Goal: Browse casually: Explore the website without a specific task or goal

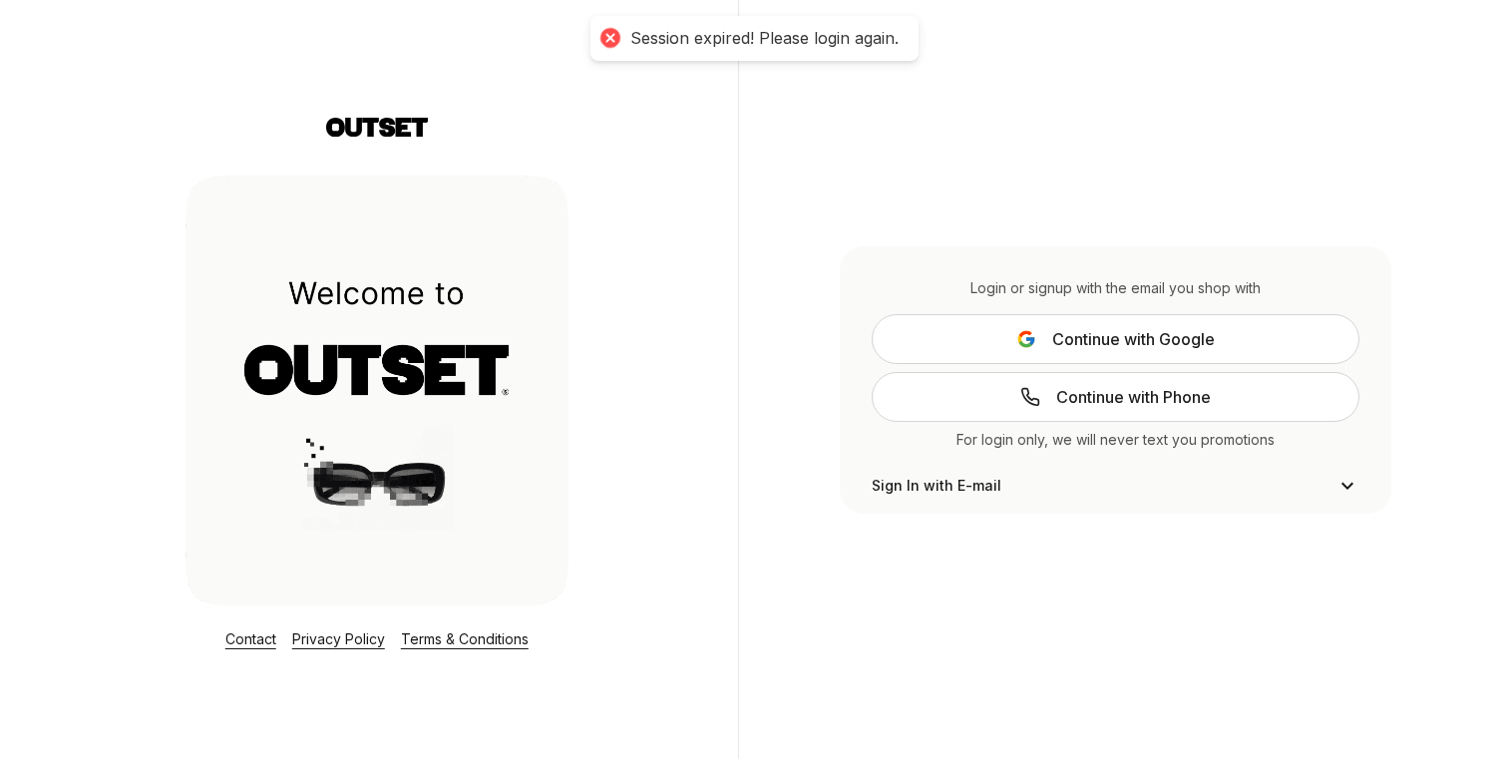
type input "**********"
click at [968, 342] on button "Continue with Google" at bounding box center [1116, 339] width 488 height 50
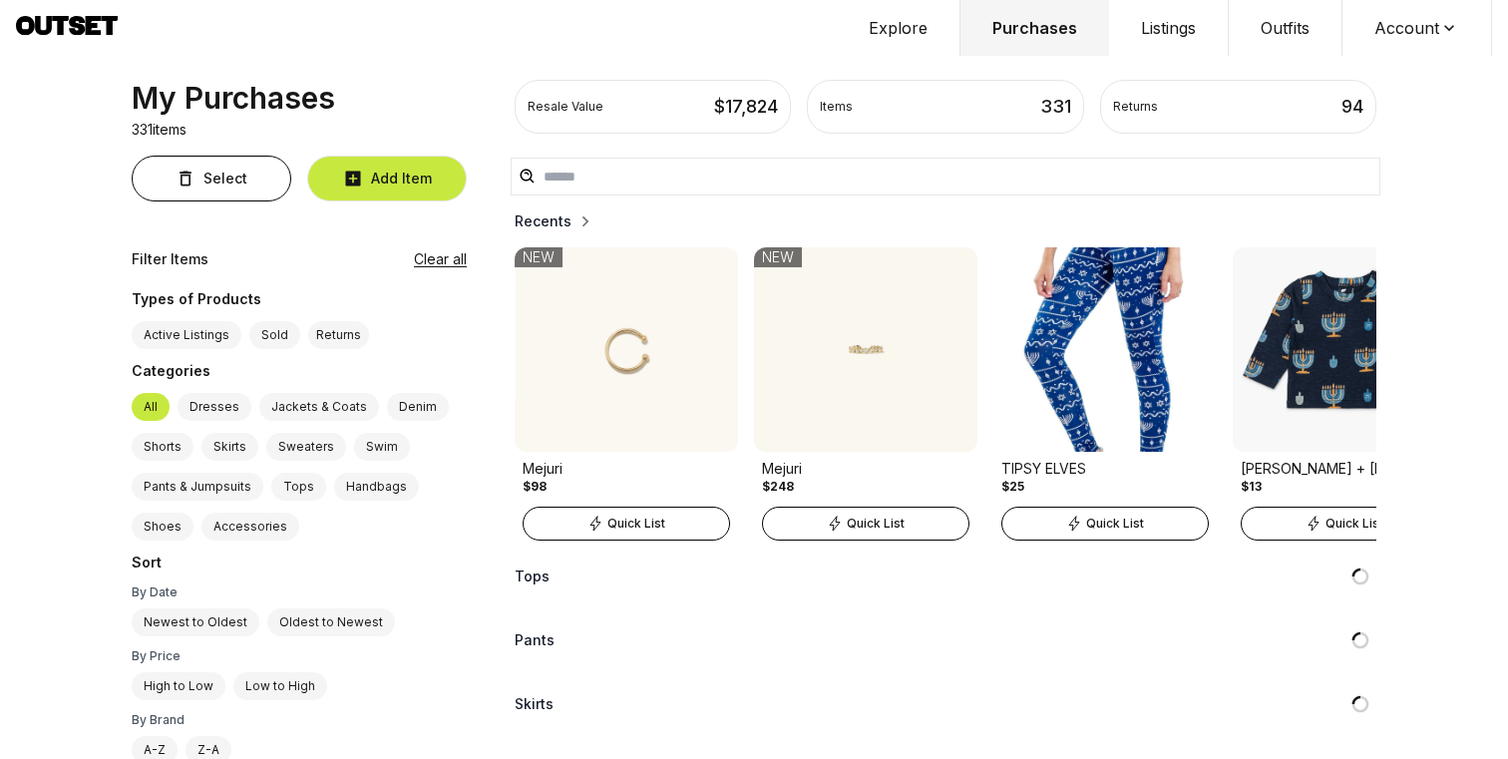
click at [891, 25] on button "Explore" at bounding box center [899, 28] width 124 height 56
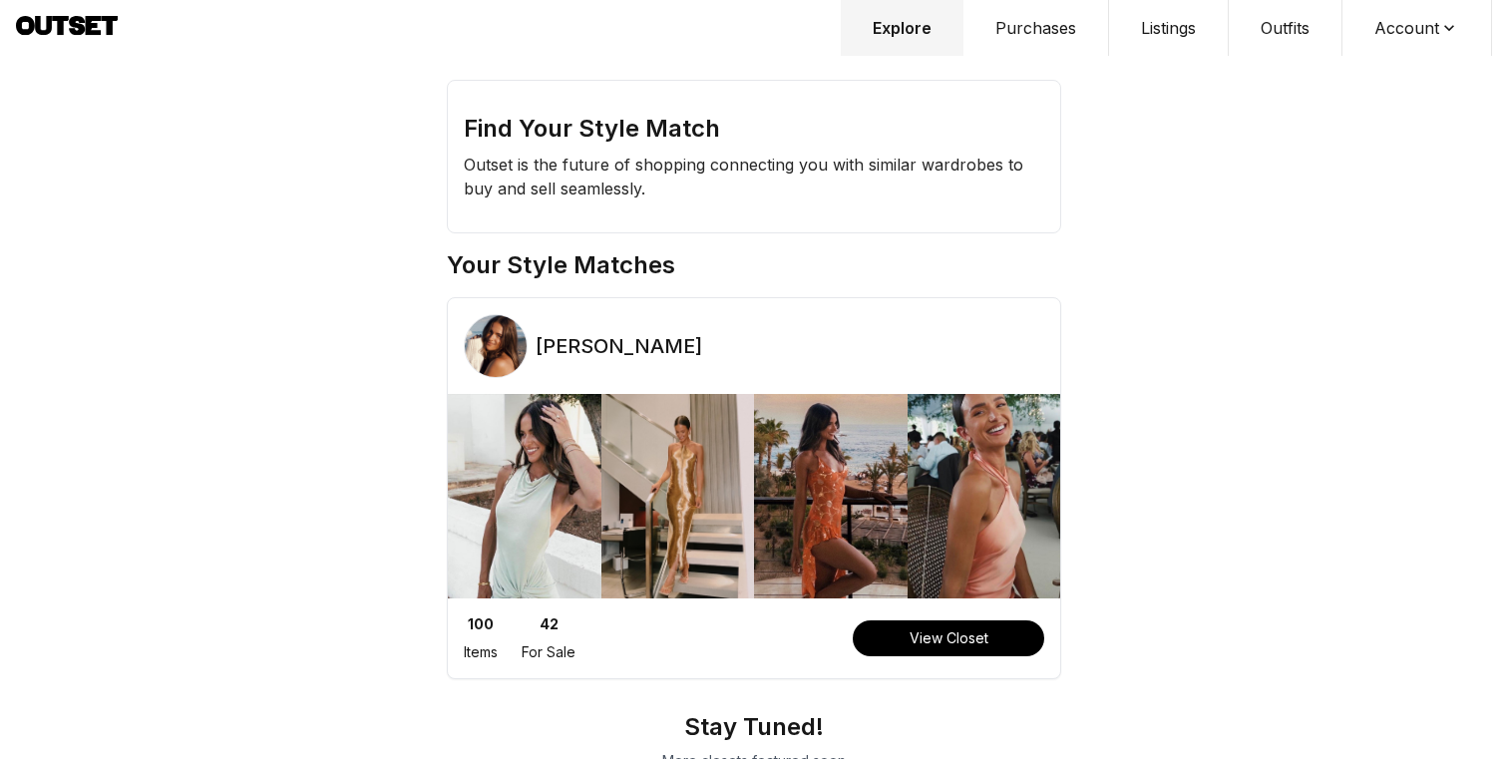
scroll to position [51, 0]
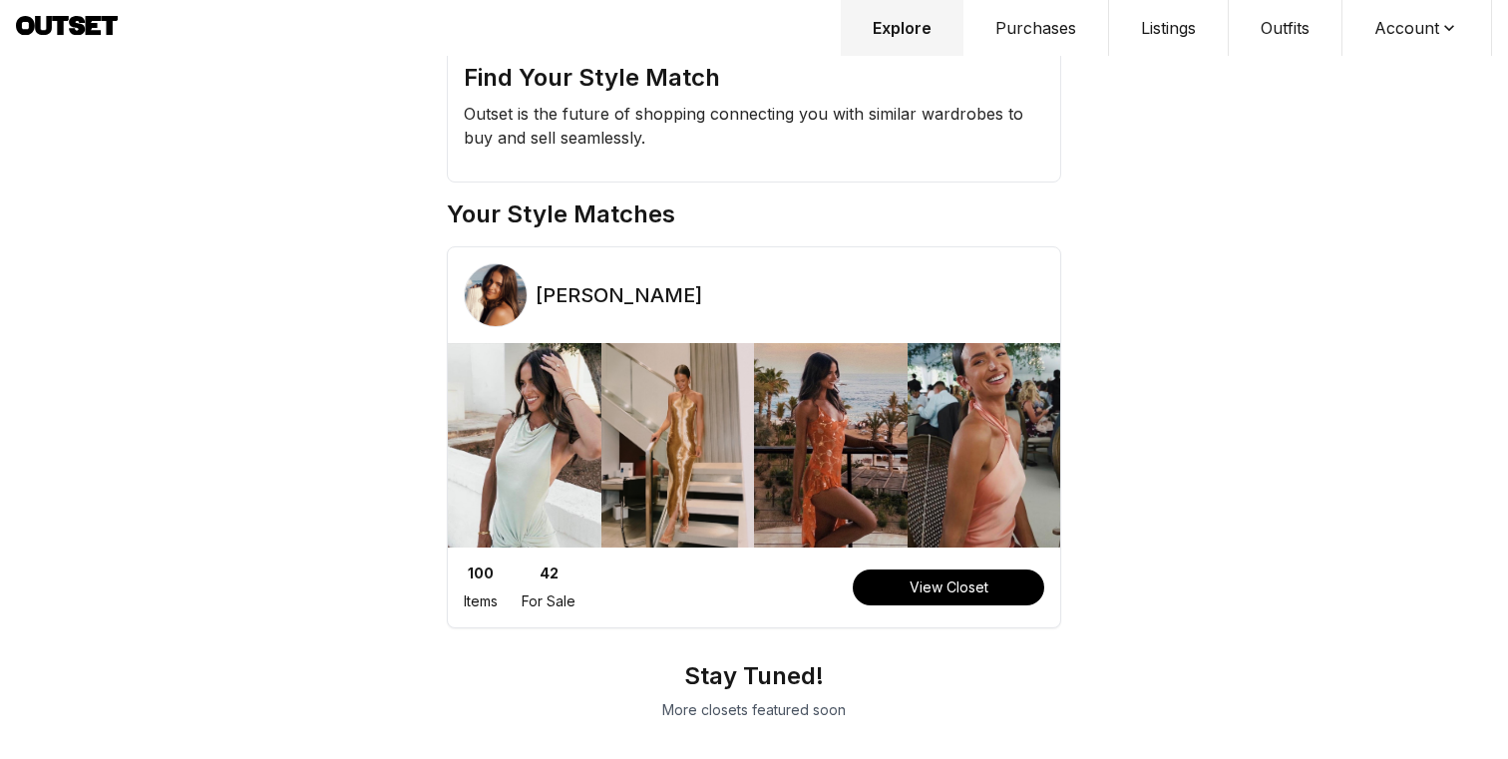
click at [886, 552] on div at bounding box center [754, 453] width 612 height 220
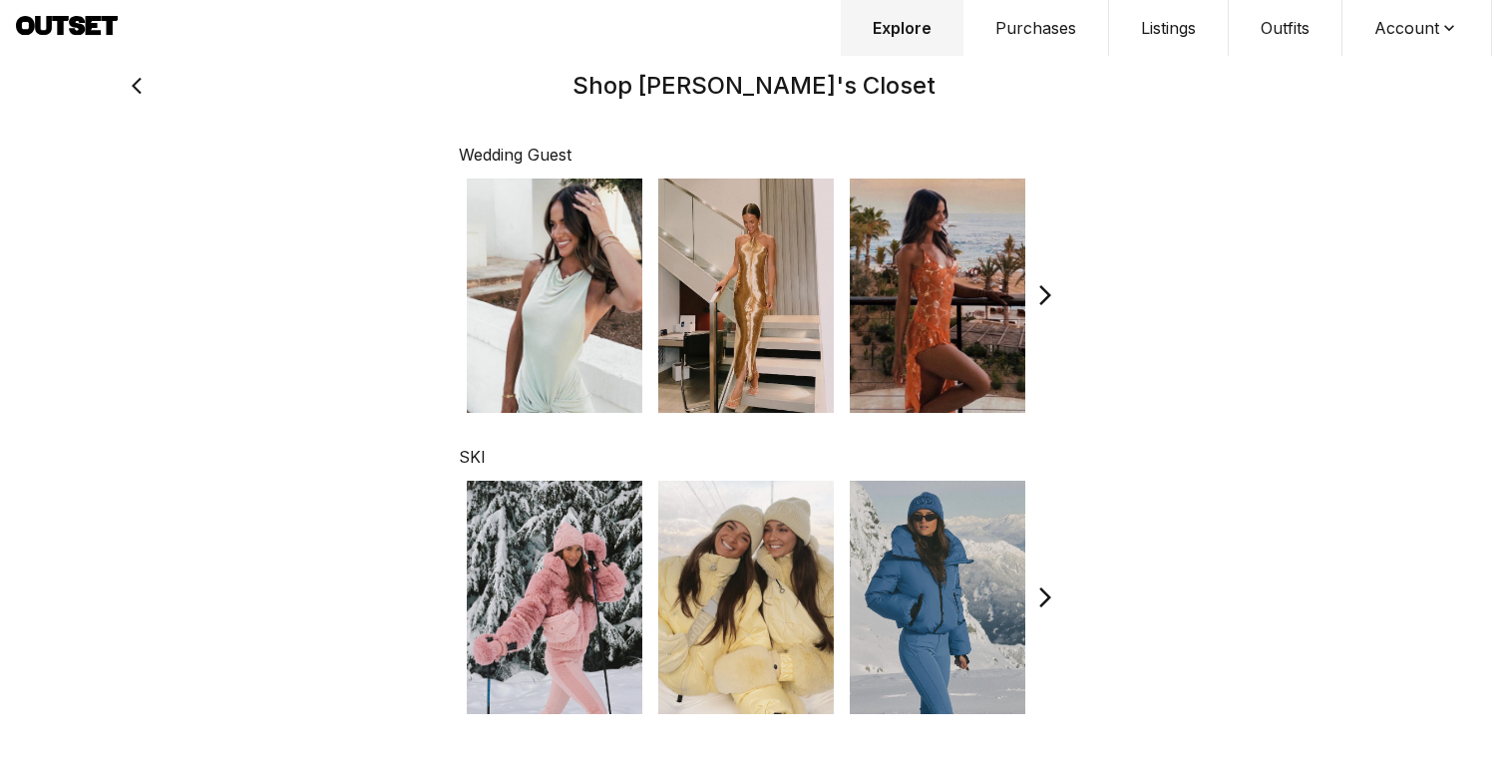
scroll to position [150, 0]
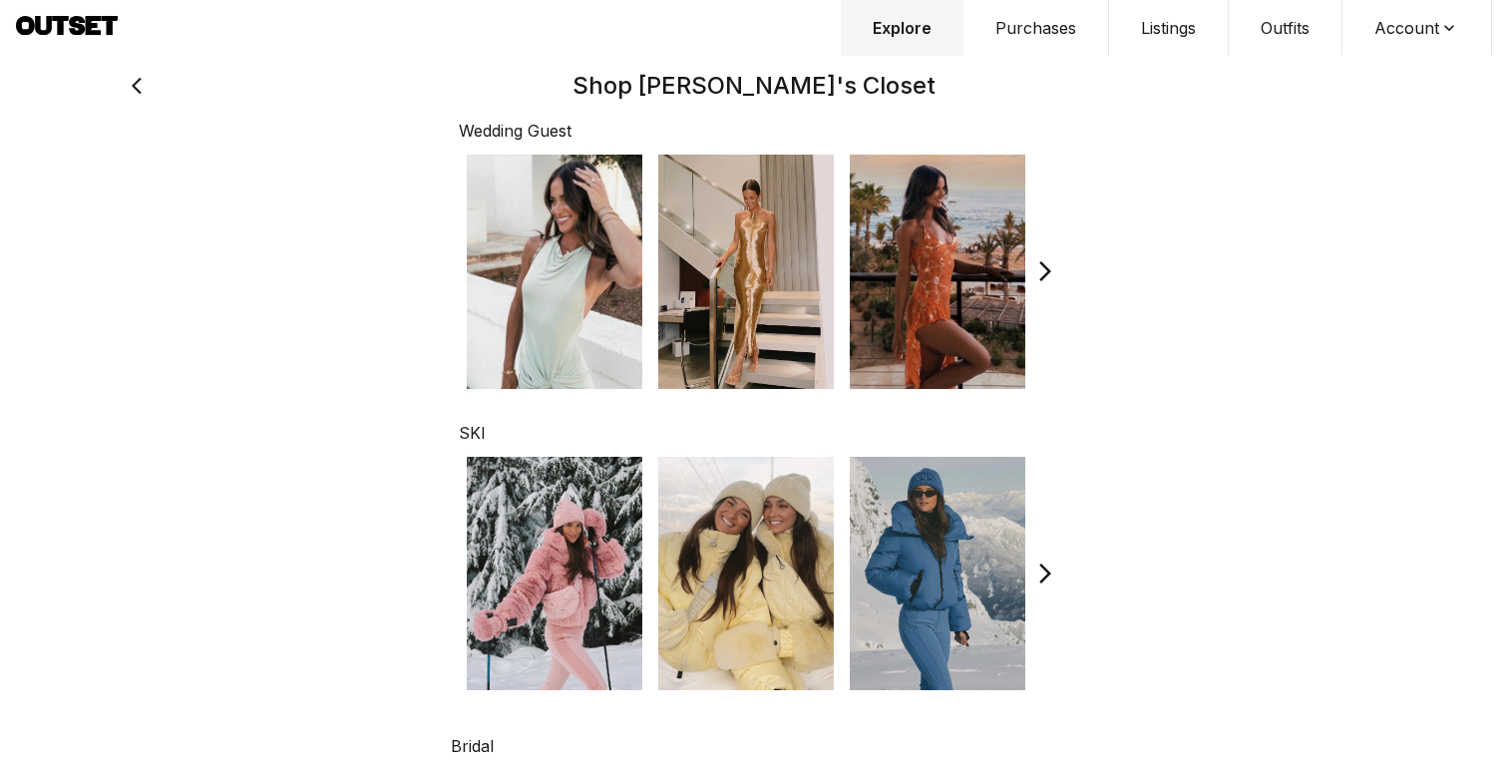
click at [891, 500] on img at bounding box center [938, 574] width 176 height 234
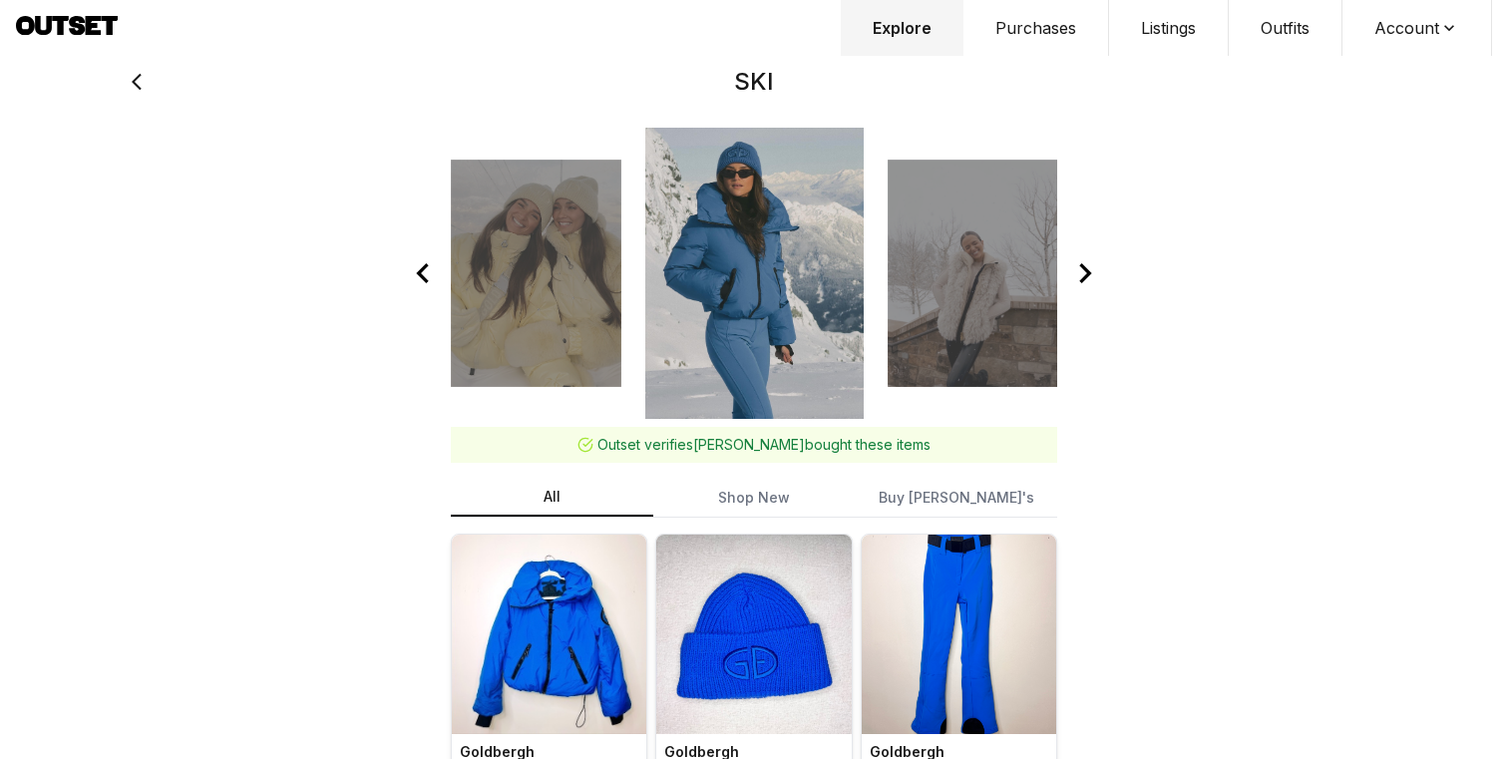
click at [147, 81] on icon at bounding box center [138, 82] width 28 height 48
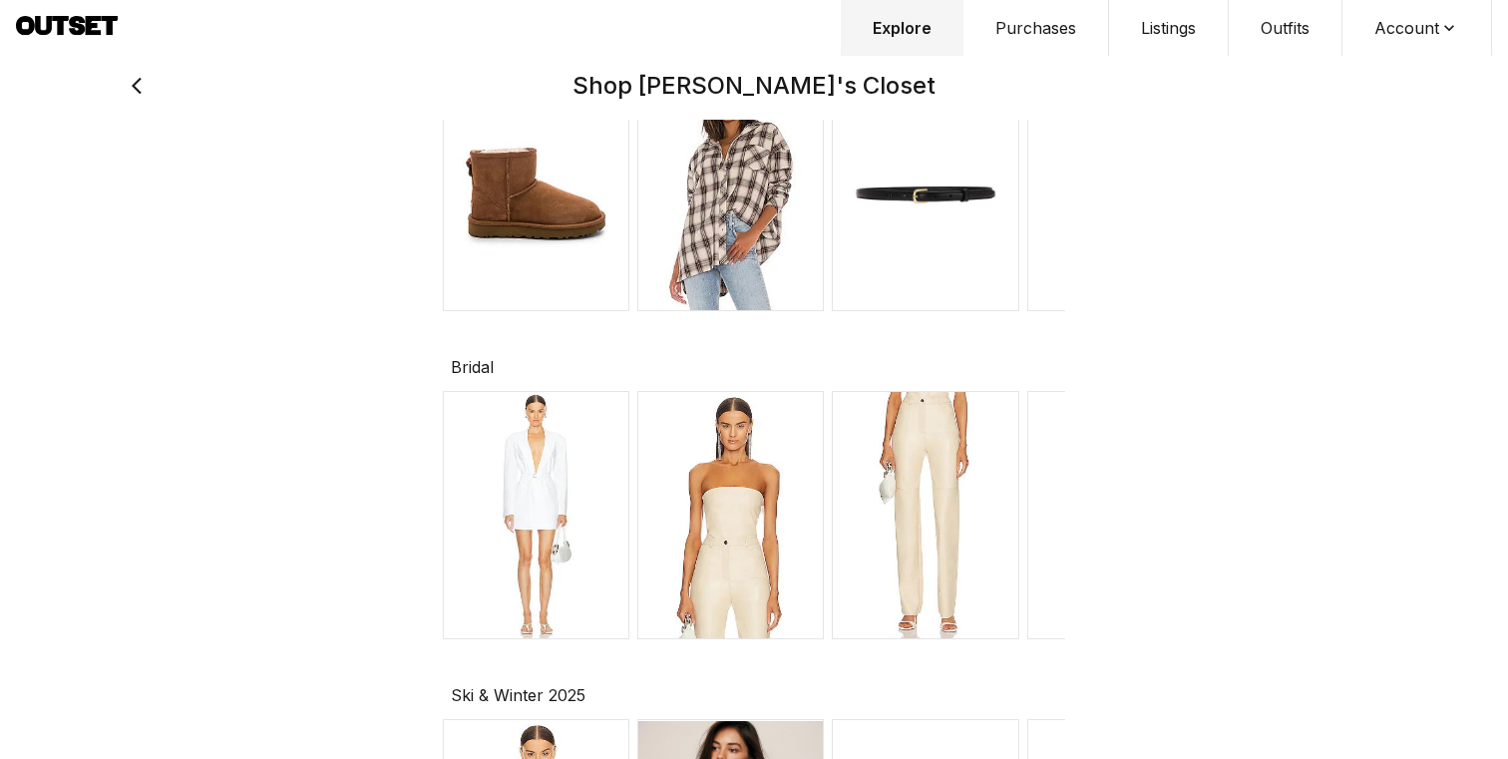
scroll to position [903, 0]
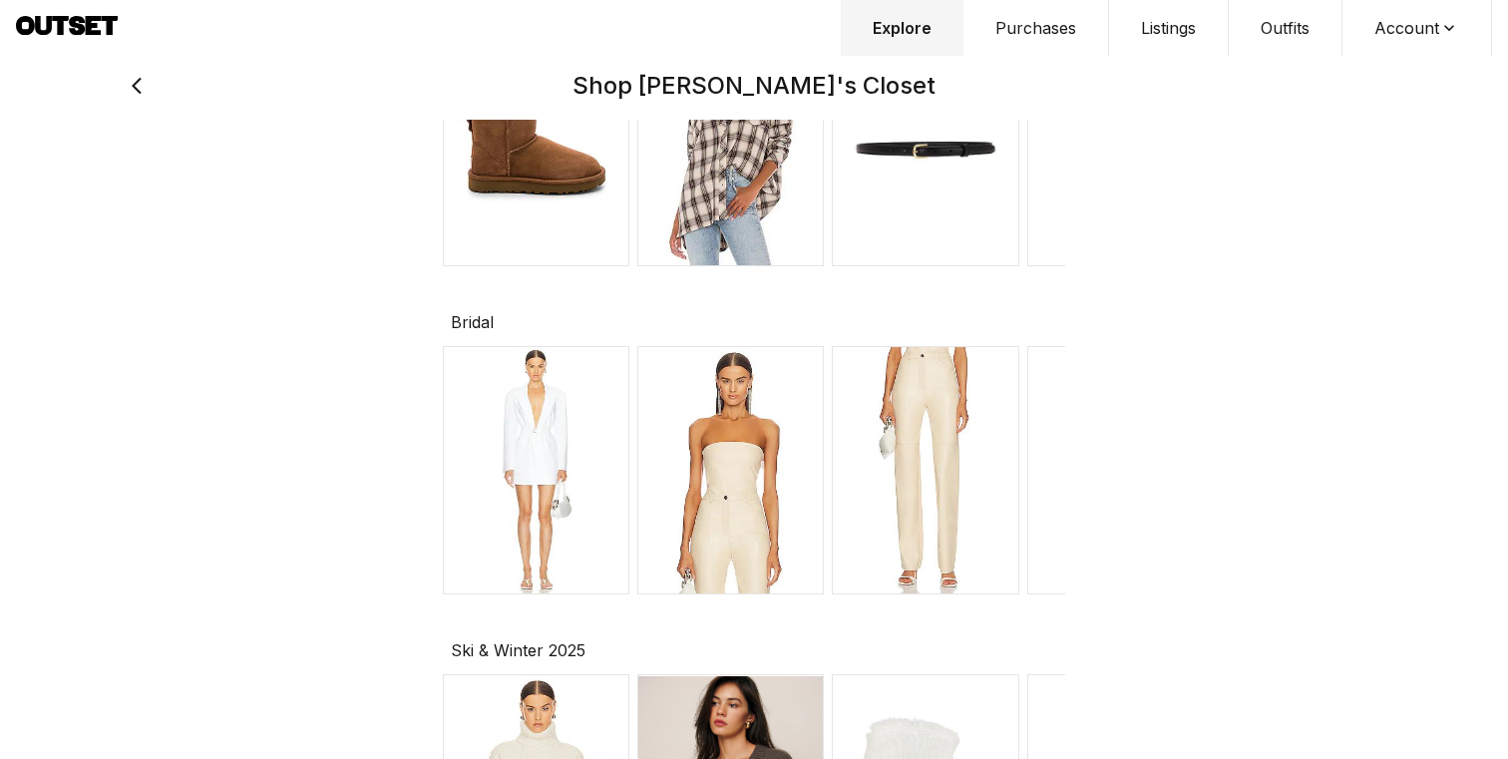
click at [611, 507] on img at bounding box center [536, 470] width 186 height 249
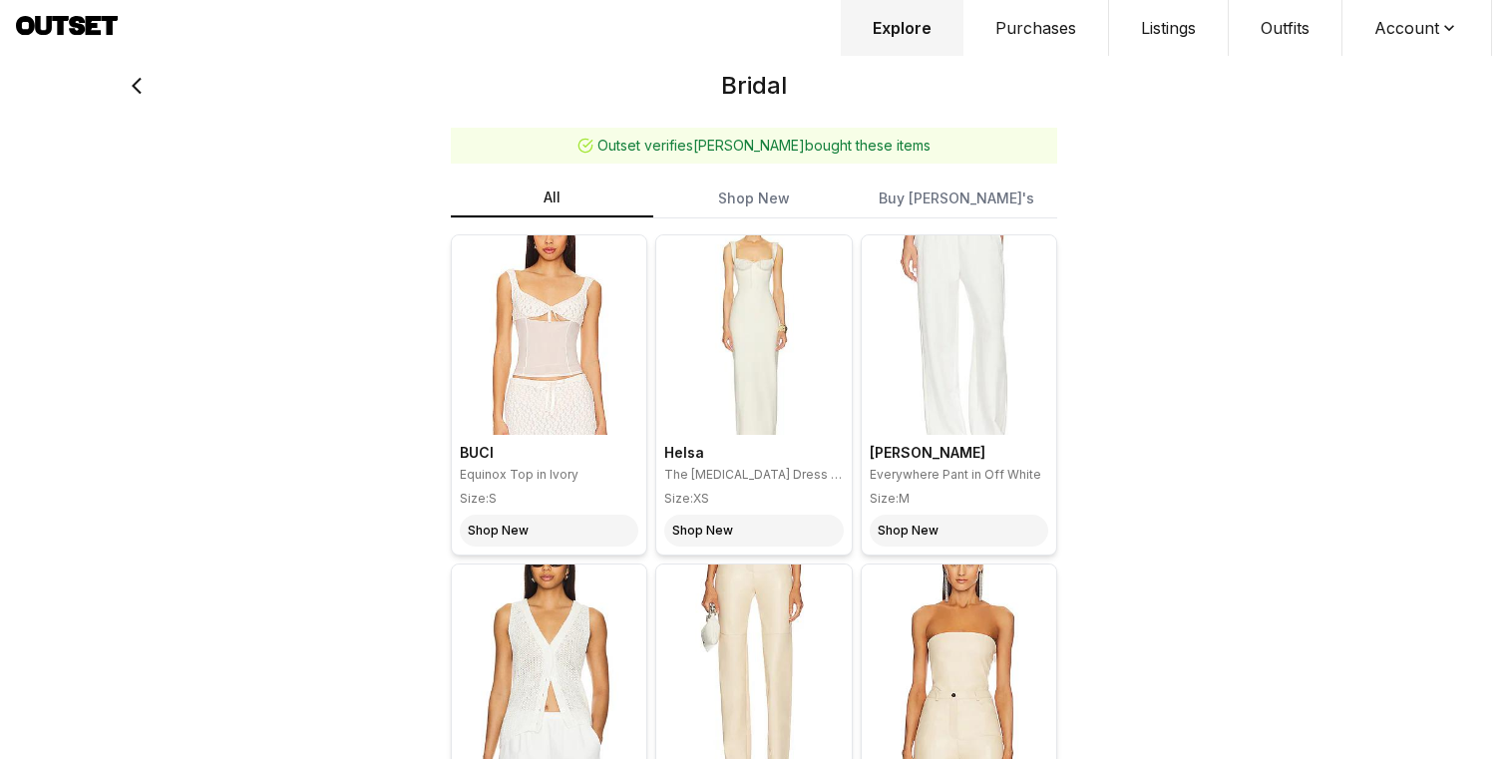
click at [136, 89] on icon at bounding box center [137, 86] width 10 height 17
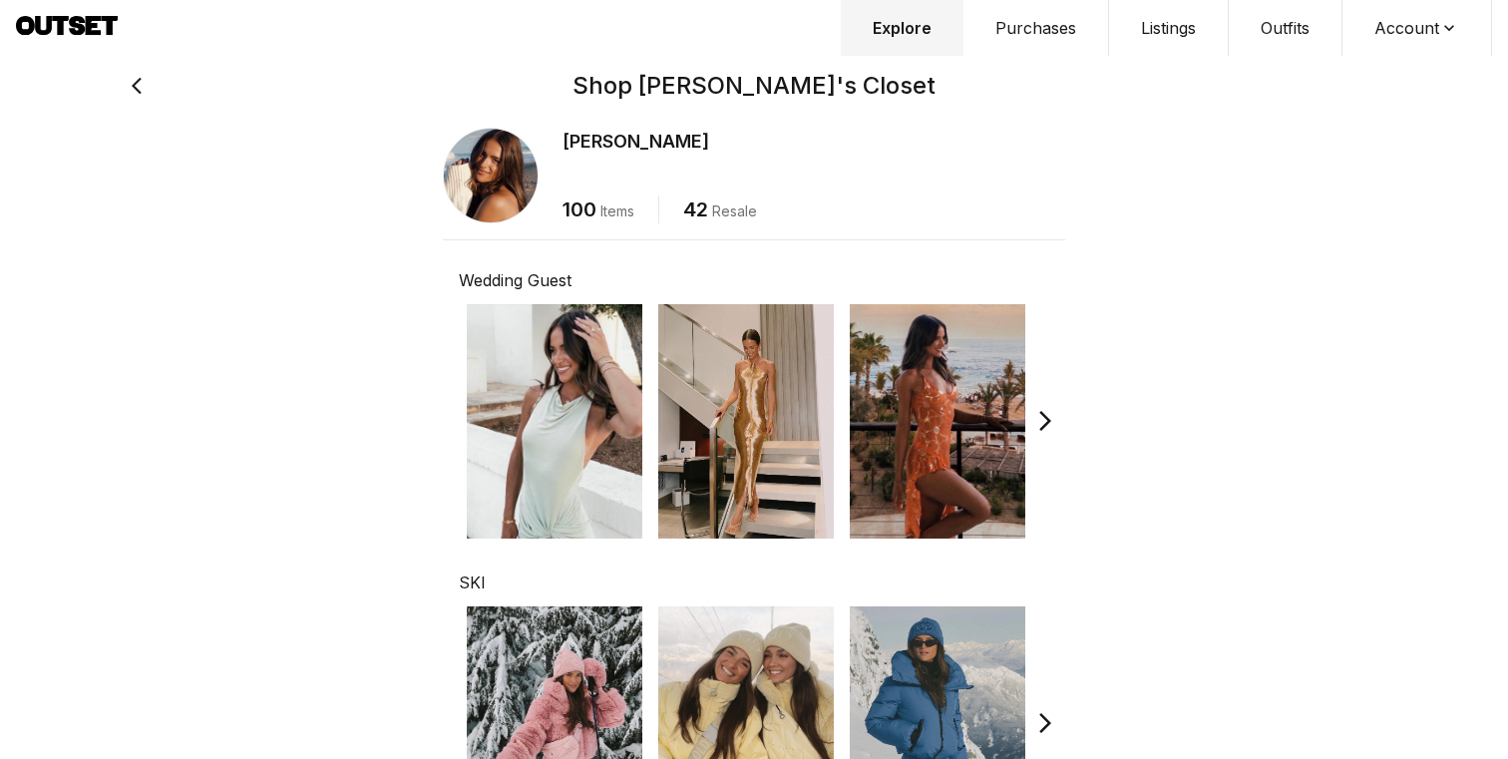
click at [935, 38] on button "Explore" at bounding box center [902, 28] width 123 height 56
